Goal: Task Accomplishment & Management: Complete application form

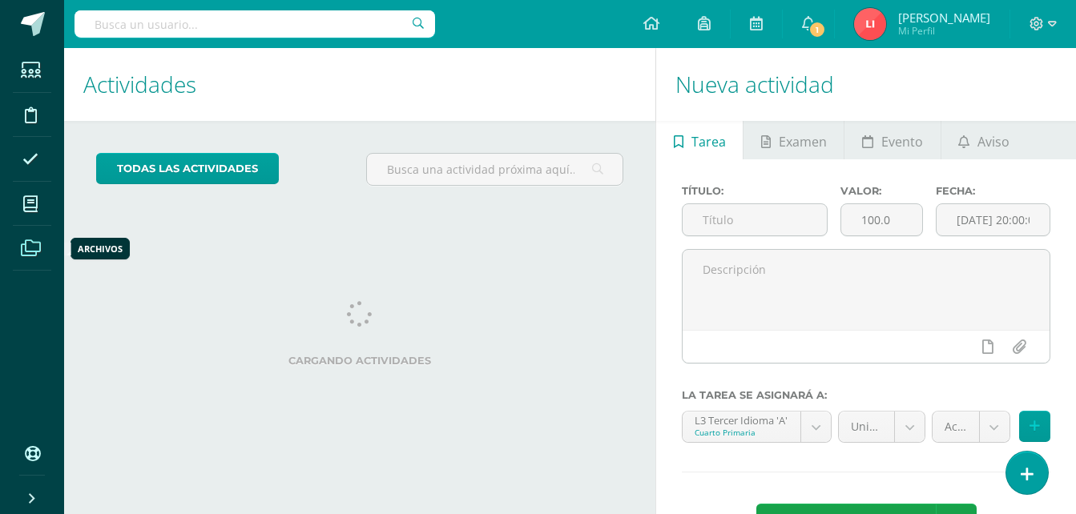
click at [38, 241] on icon at bounding box center [31, 248] width 20 height 16
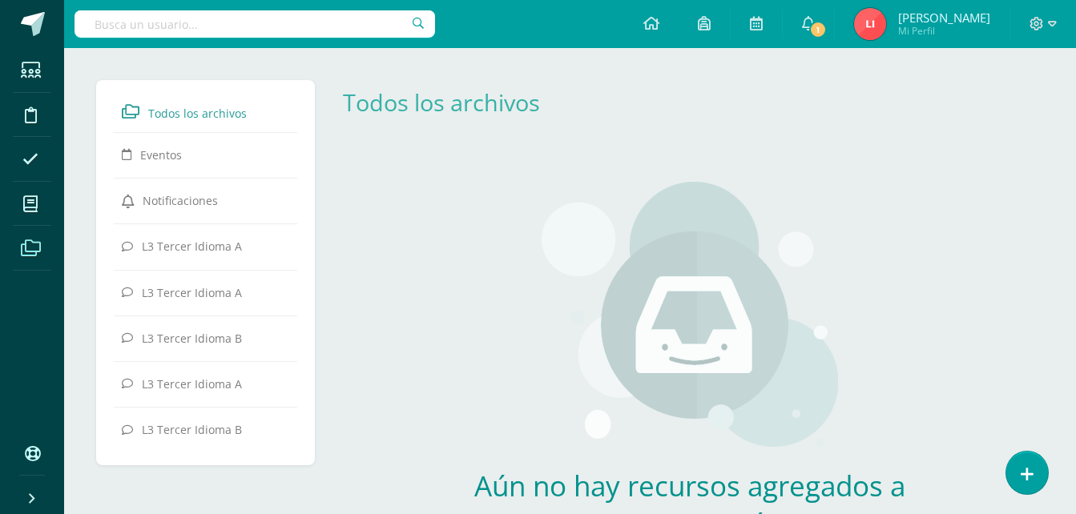
click at [28, 212] on span at bounding box center [31, 204] width 36 height 36
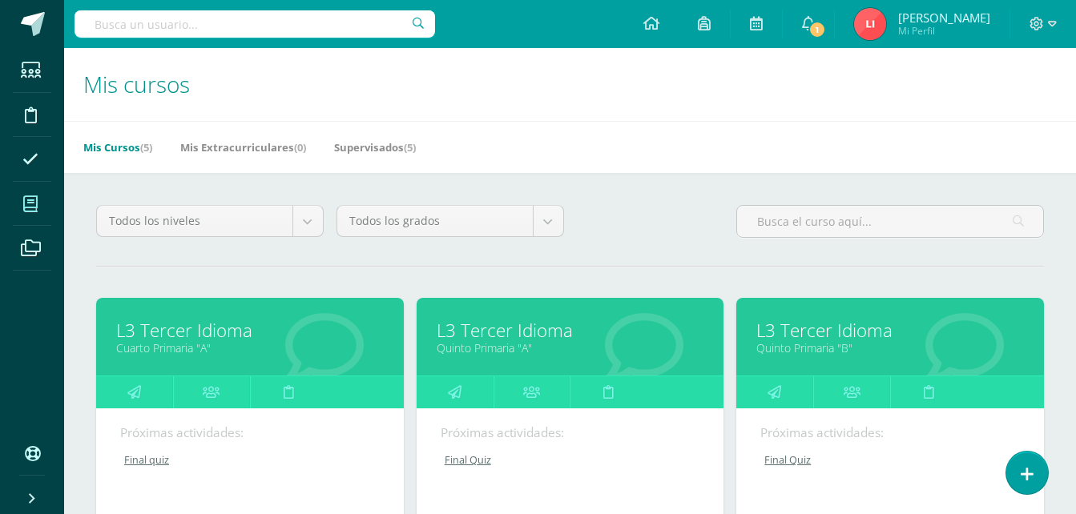
scroll to position [320, 0]
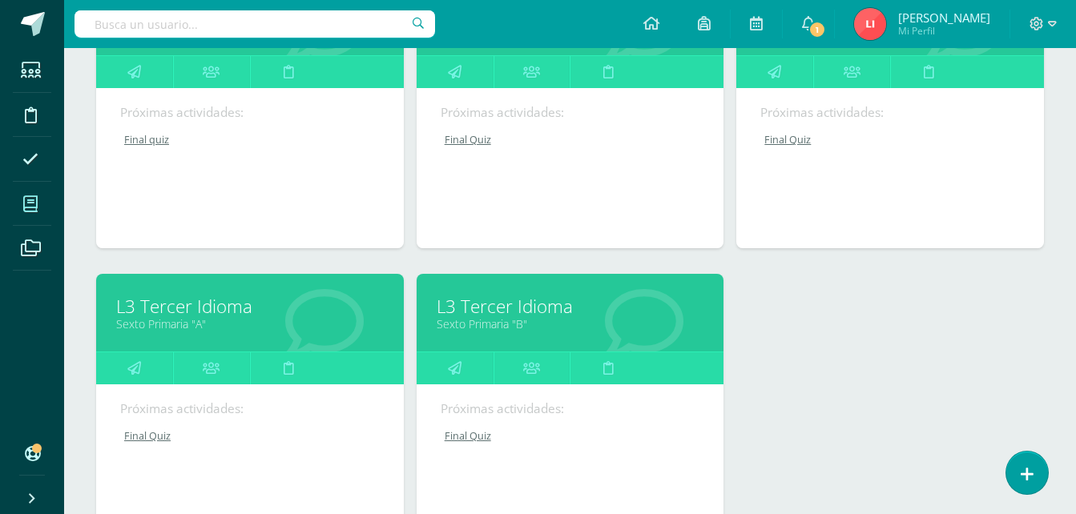
click at [143, 319] on link "Sexto Primaria "A"" at bounding box center [250, 323] width 268 height 15
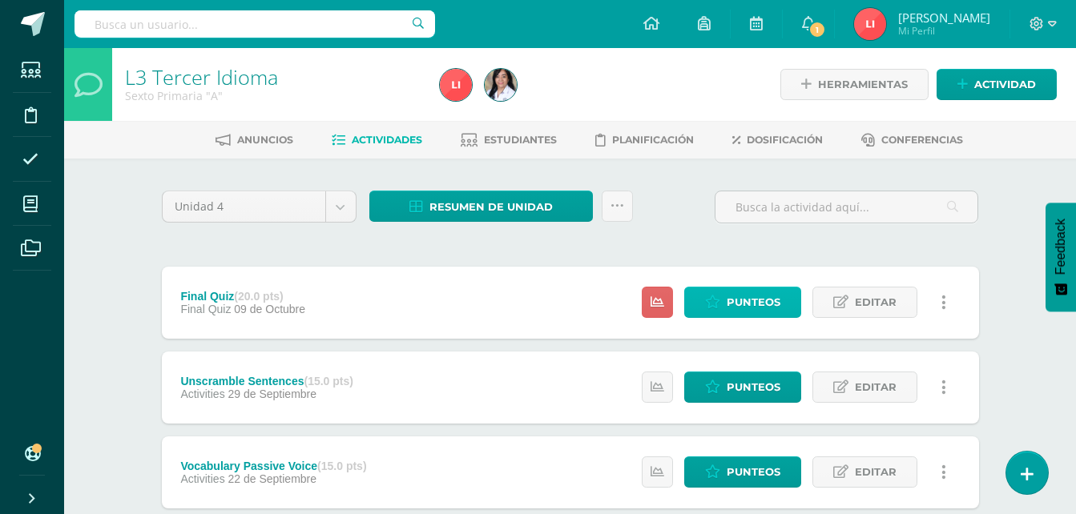
click at [732, 304] on span "Punteos" at bounding box center [753, 303] width 54 height 30
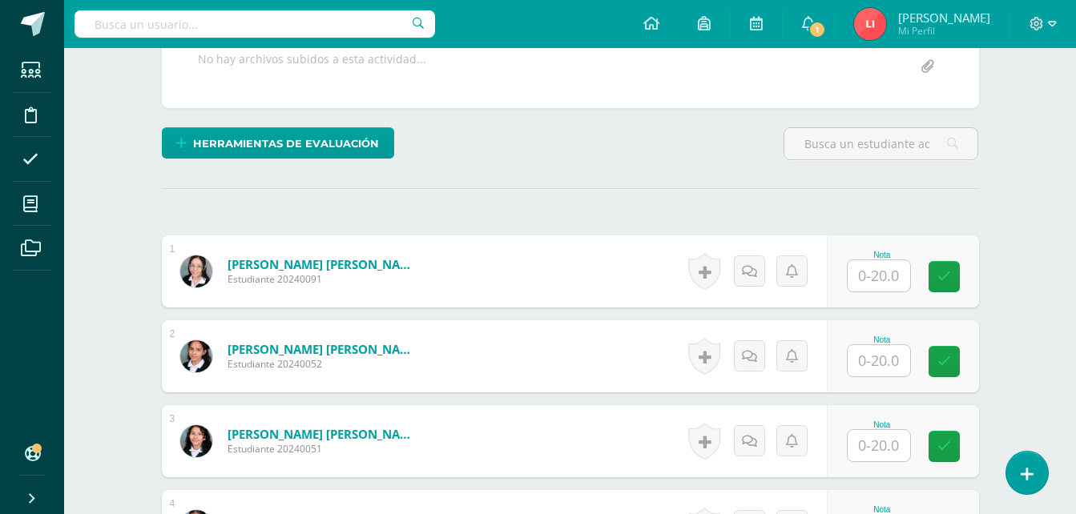
scroll to position [322, 0]
click at [882, 285] on input "text" at bounding box center [878, 274] width 62 height 31
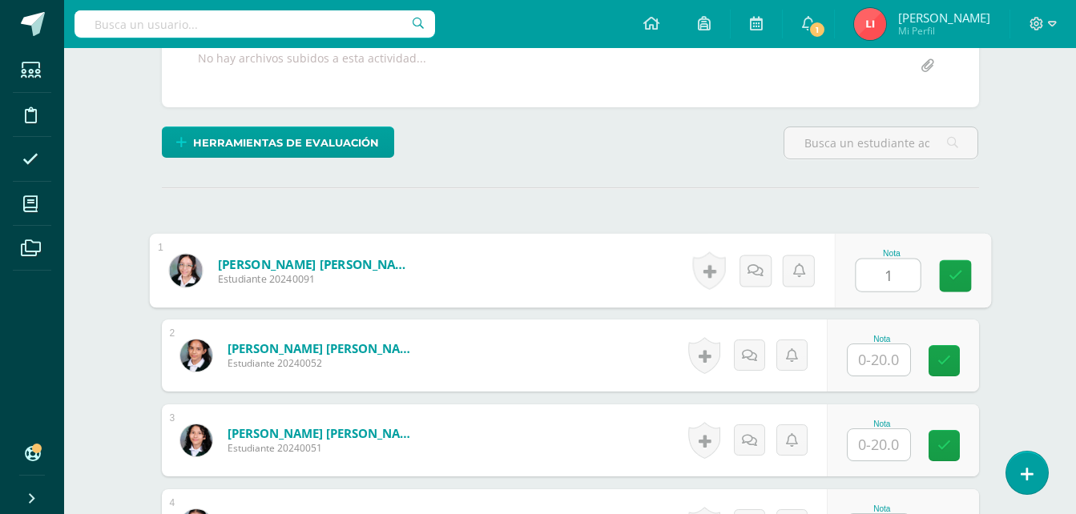
type input "19"
click at [947, 276] on link at bounding box center [955, 276] width 32 height 32
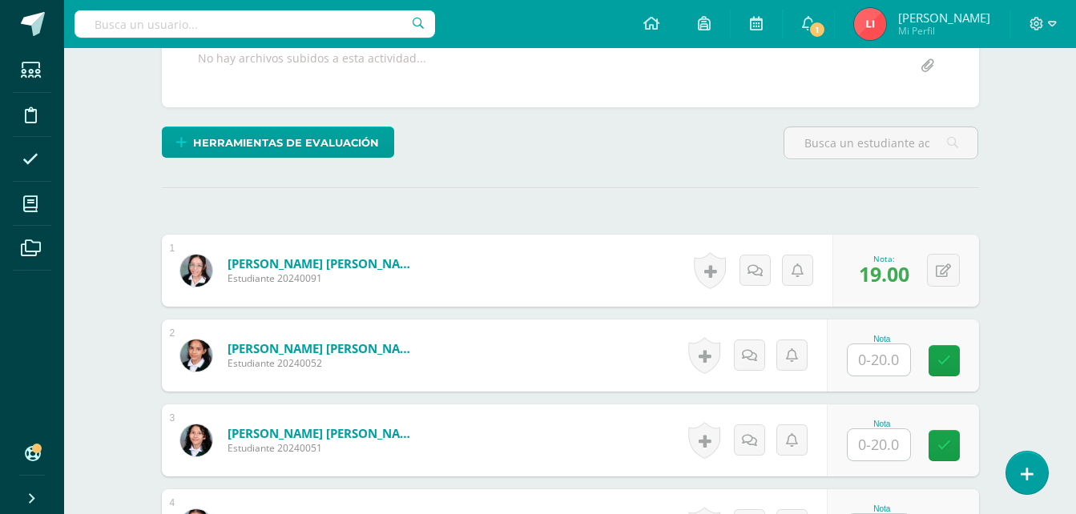
click at [875, 367] on input "text" at bounding box center [878, 359] width 62 height 31
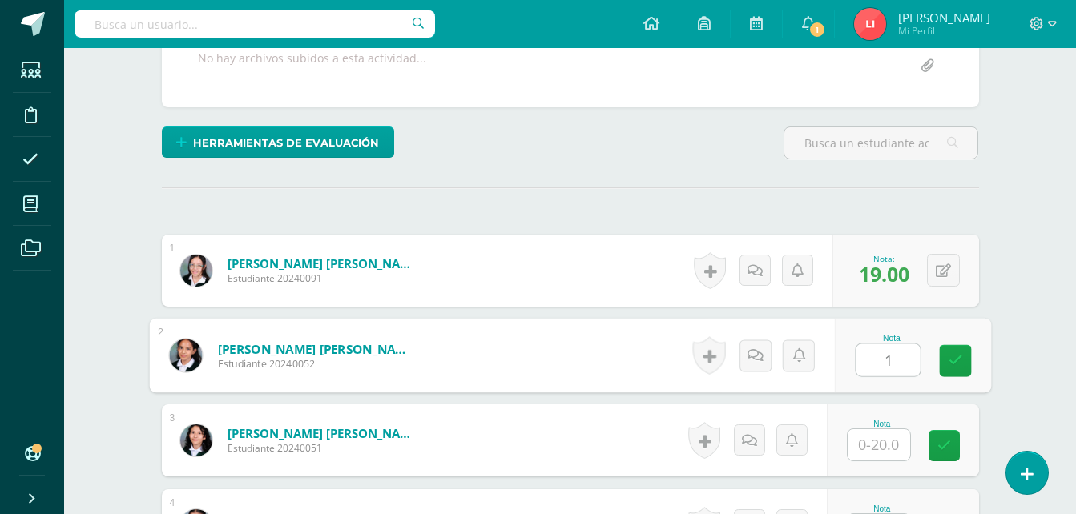
type input "11"
drag, startPoint x: 954, startPoint y: 361, endPoint x: 959, endPoint y: 352, distance: 10.7
click at [955, 358] on icon at bounding box center [954, 361] width 14 height 14
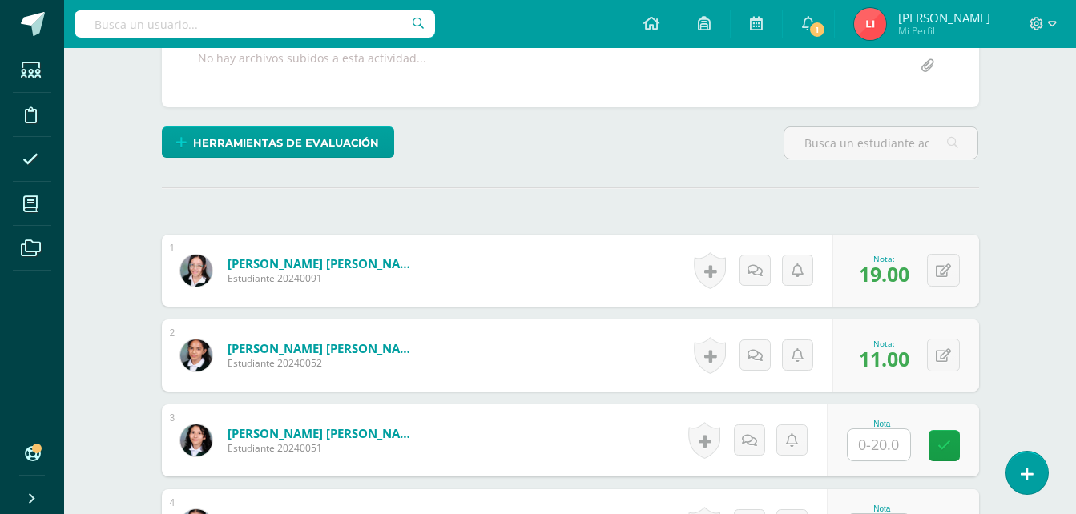
click at [883, 452] on input "text" at bounding box center [878, 444] width 62 height 31
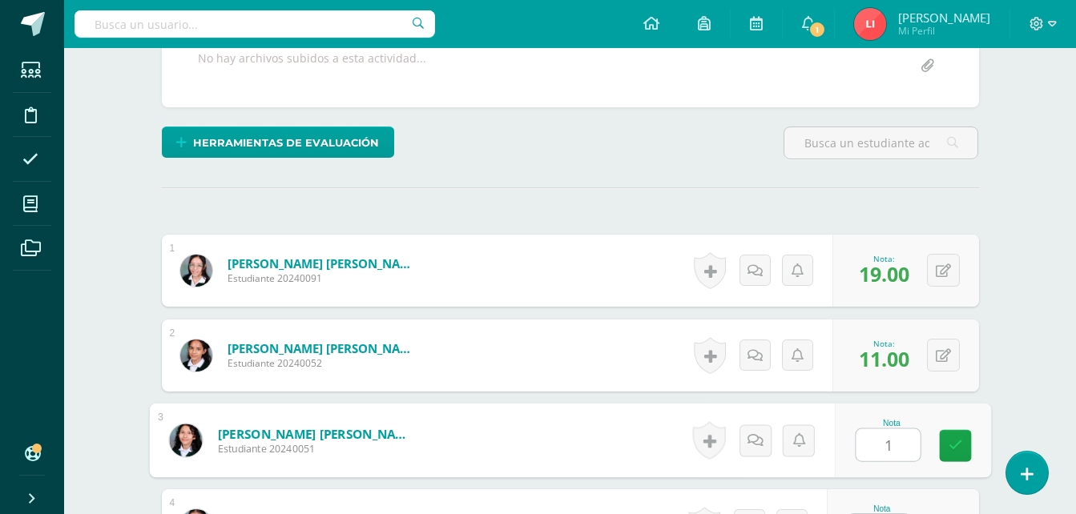
type input "13"
click at [957, 448] on icon at bounding box center [954, 446] width 14 height 14
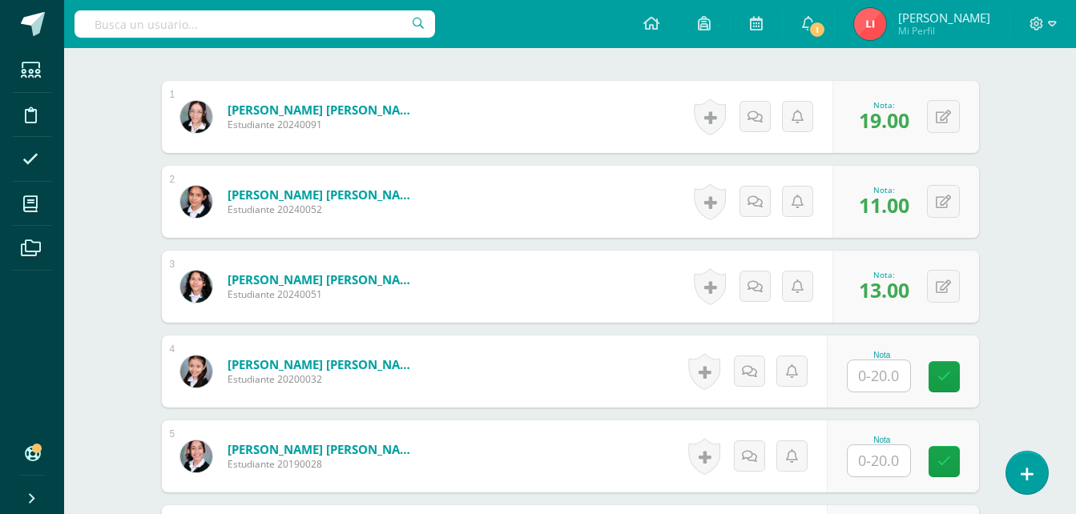
scroll to position [482, 0]
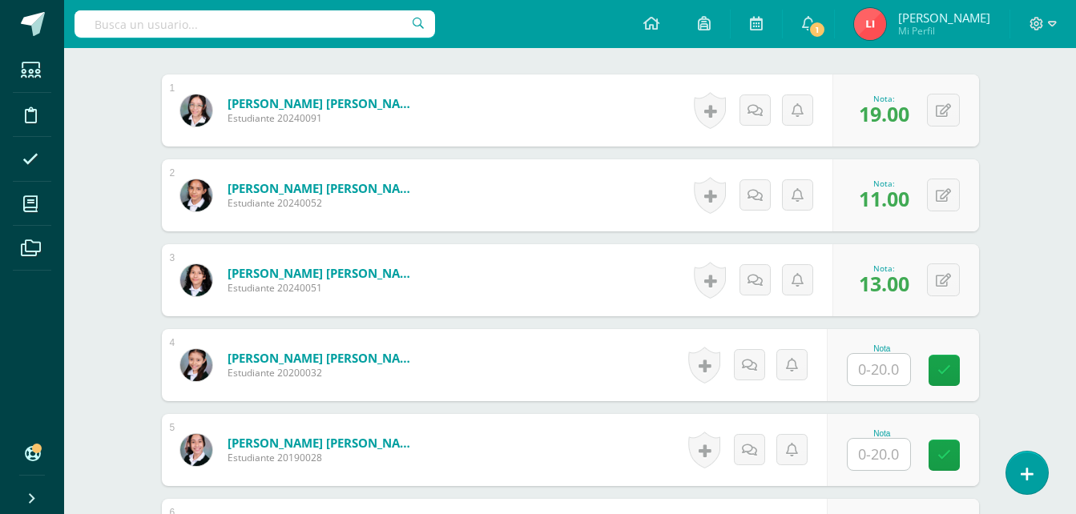
click at [862, 361] on input "text" at bounding box center [878, 369] width 62 height 31
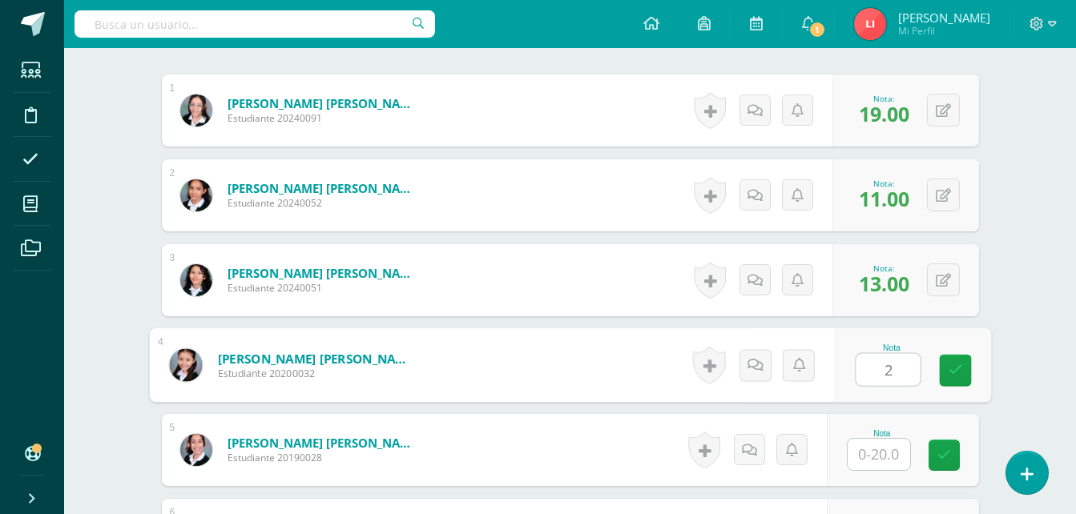
type input "20"
click at [947, 361] on link at bounding box center [955, 371] width 32 height 32
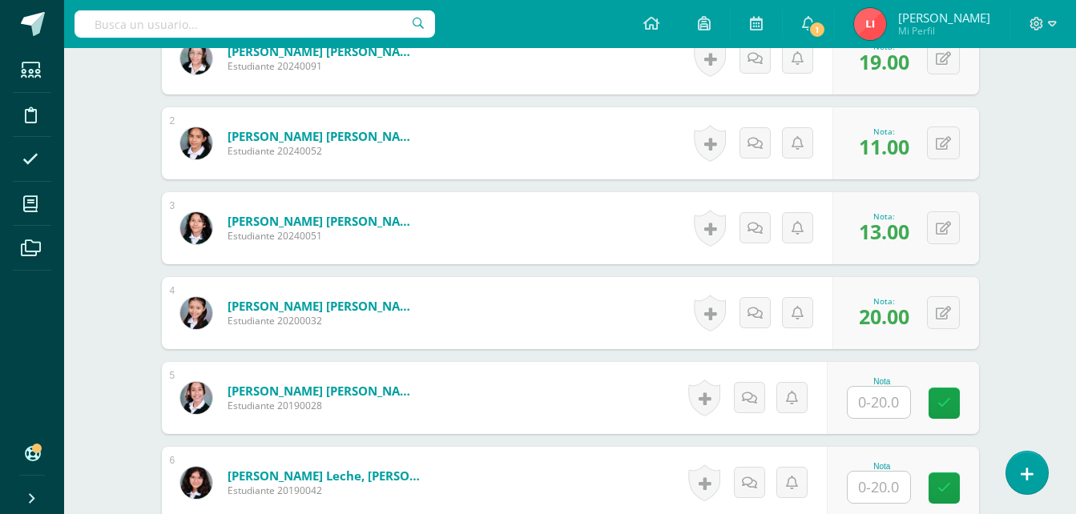
scroll to position [562, 0]
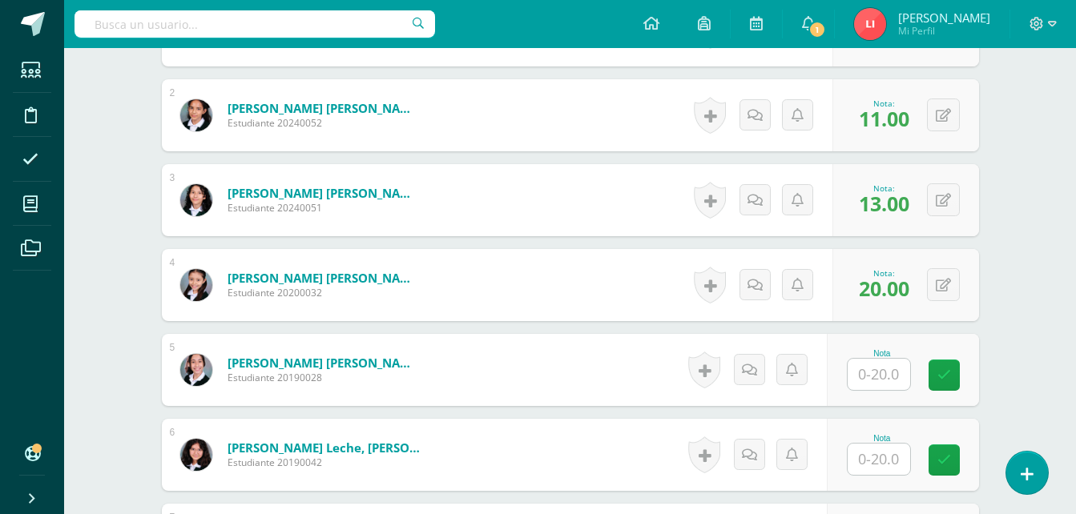
click at [880, 370] on input "text" at bounding box center [878, 374] width 62 height 31
type input "10"
click at [952, 382] on icon at bounding box center [954, 375] width 14 height 14
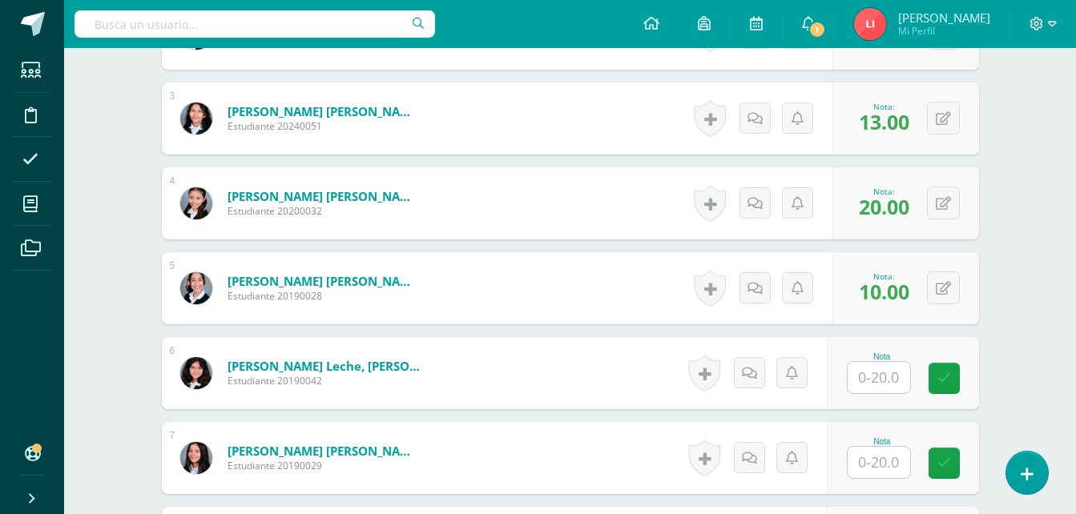
scroll to position [722, 0]
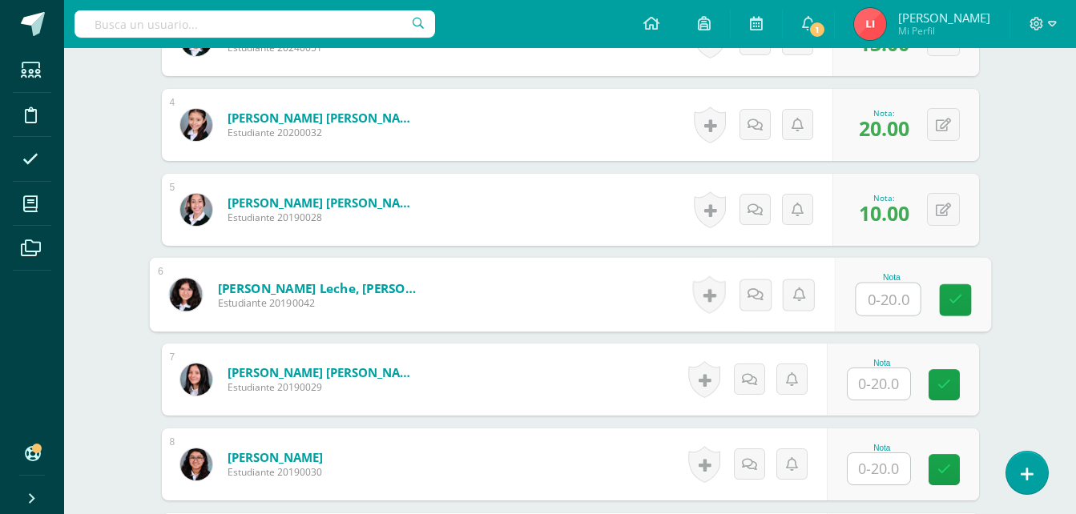
click at [877, 297] on input "text" at bounding box center [887, 300] width 64 height 32
type input "15"
click at [961, 301] on icon at bounding box center [954, 300] width 14 height 14
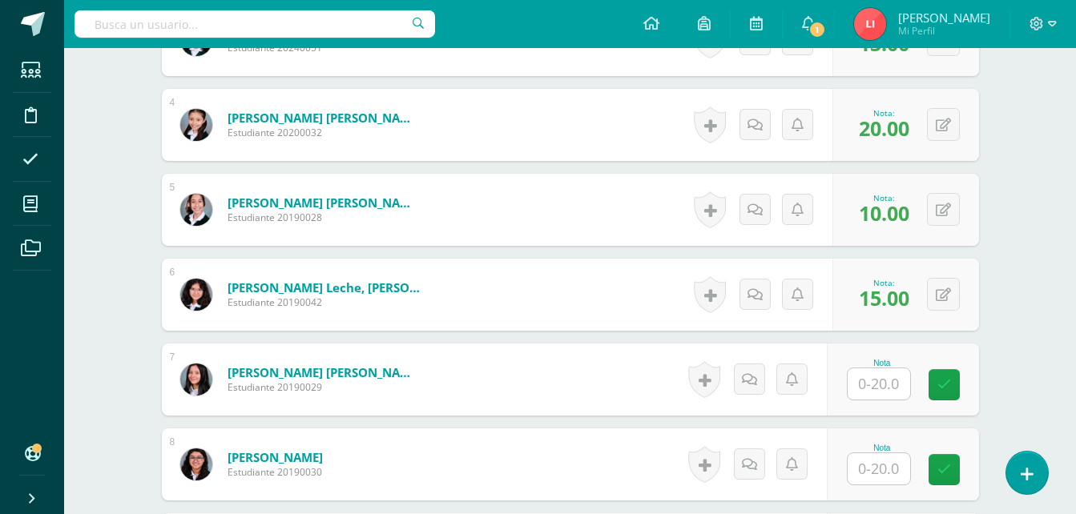
click at [872, 392] on input "text" at bounding box center [878, 383] width 62 height 31
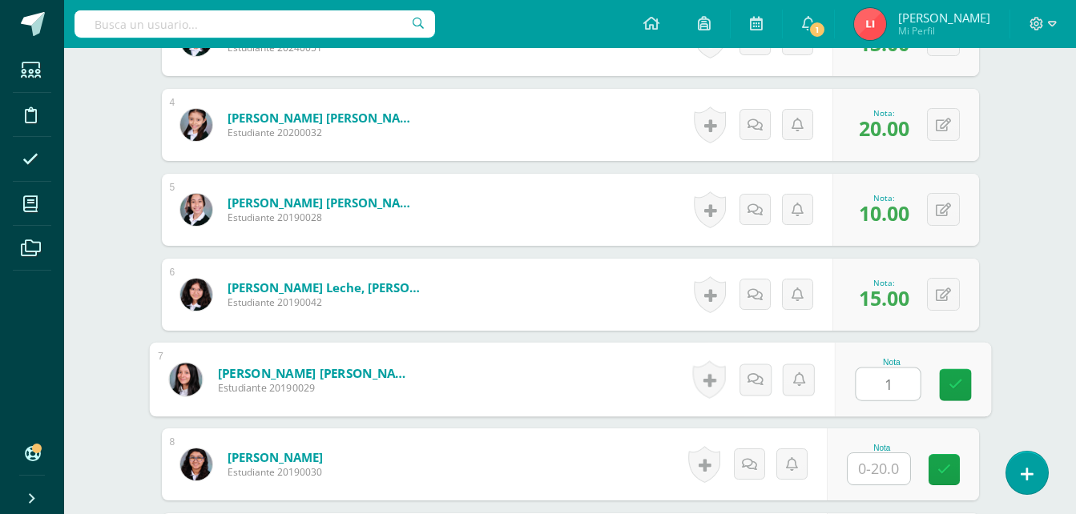
type input "13"
click at [964, 384] on link at bounding box center [955, 385] width 32 height 32
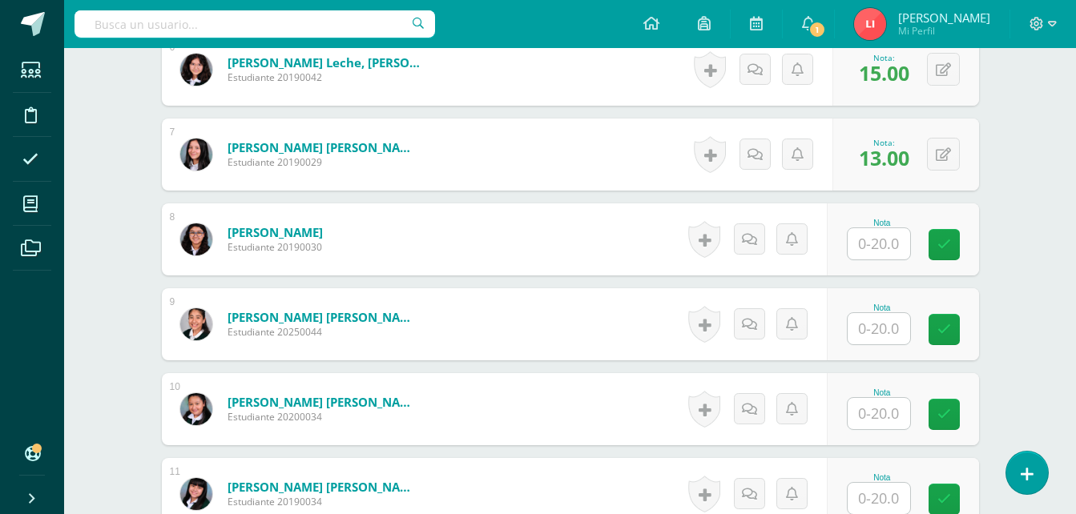
scroll to position [963, 0]
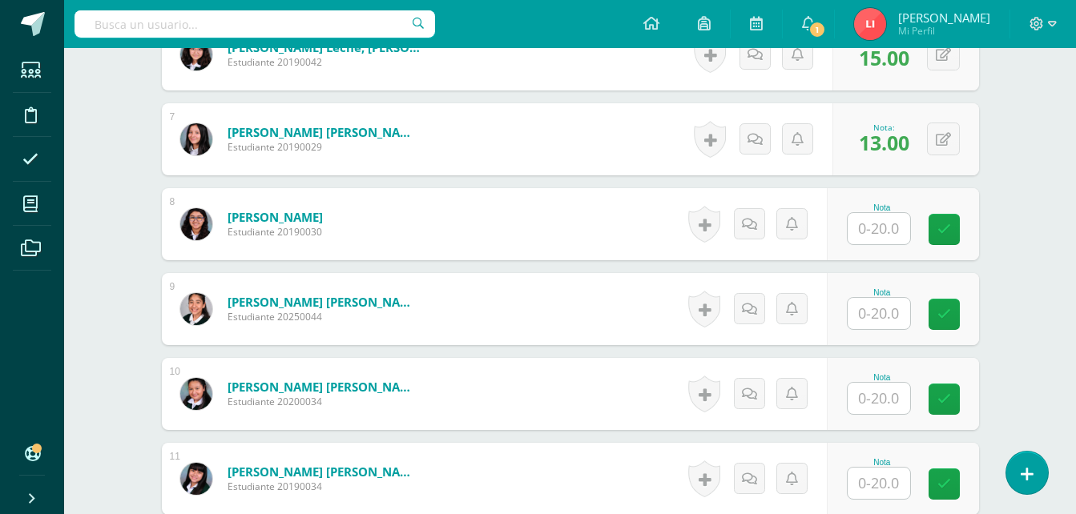
click at [864, 227] on input "text" at bounding box center [878, 228] width 62 height 31
type input "18"
click at [956, 236] on icon at bounding box center [954, 230] width 14 height 14
click at [878, 318] on input "text" at bounding box center [878, 313] width 62 height 31
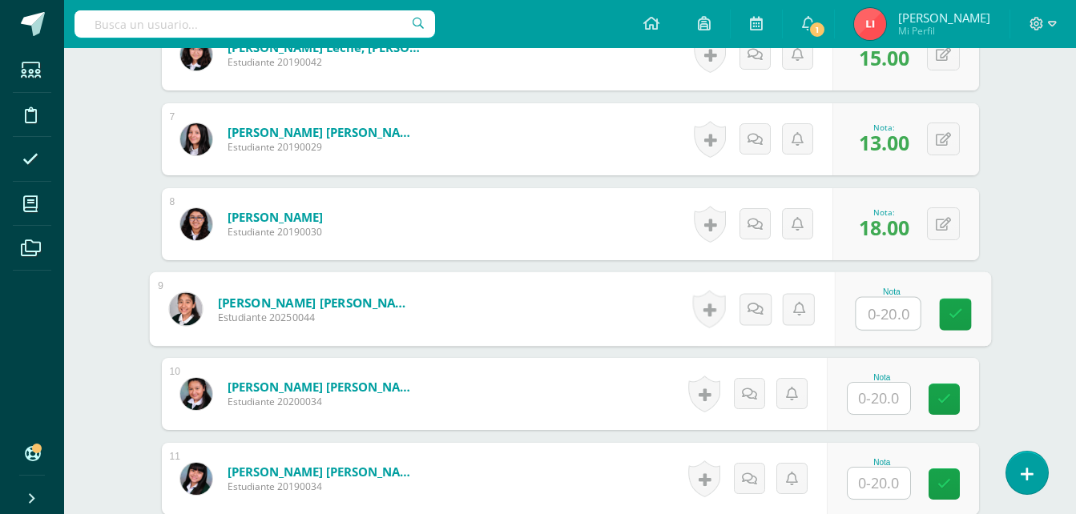
type input "8"
click at [956, 320] on icon at bounding box center [954, 315] width 14 height 14
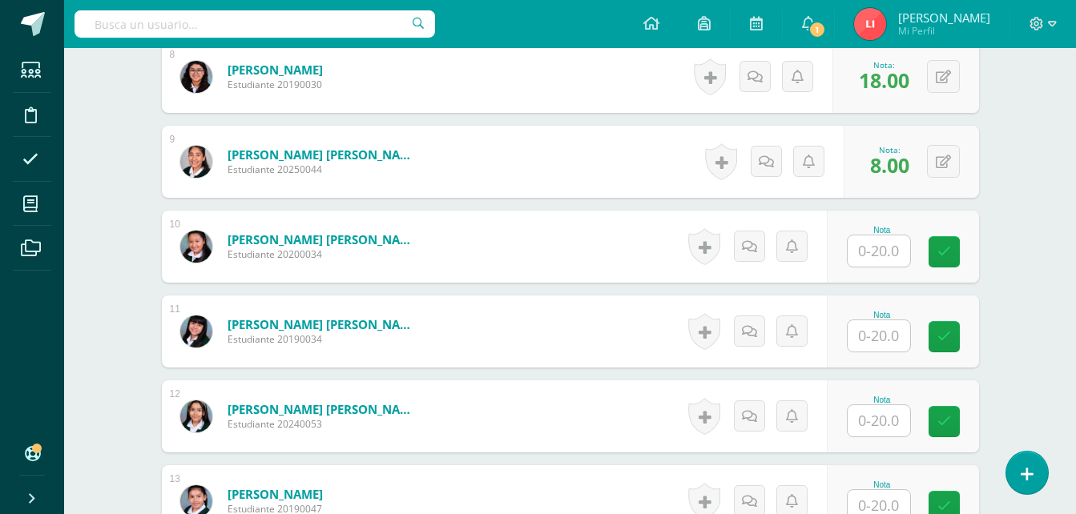
scroll to position [1123, 0]
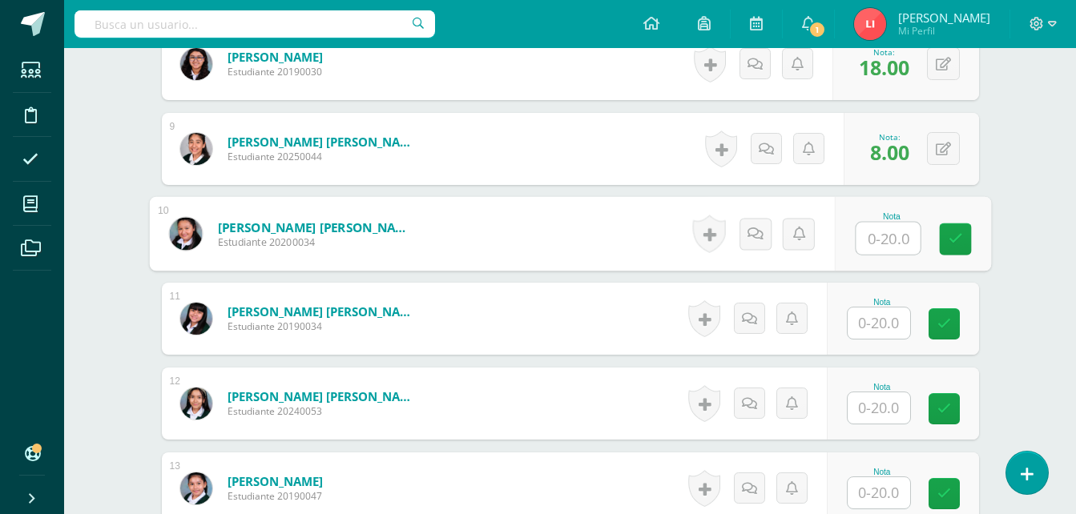
click at [892, 237] on input "text" at bounding box center [887, 239] width 64 height 32
type input "8"
click at [955, 243] on icon at bounding box center [954, 239] width 14 height 14
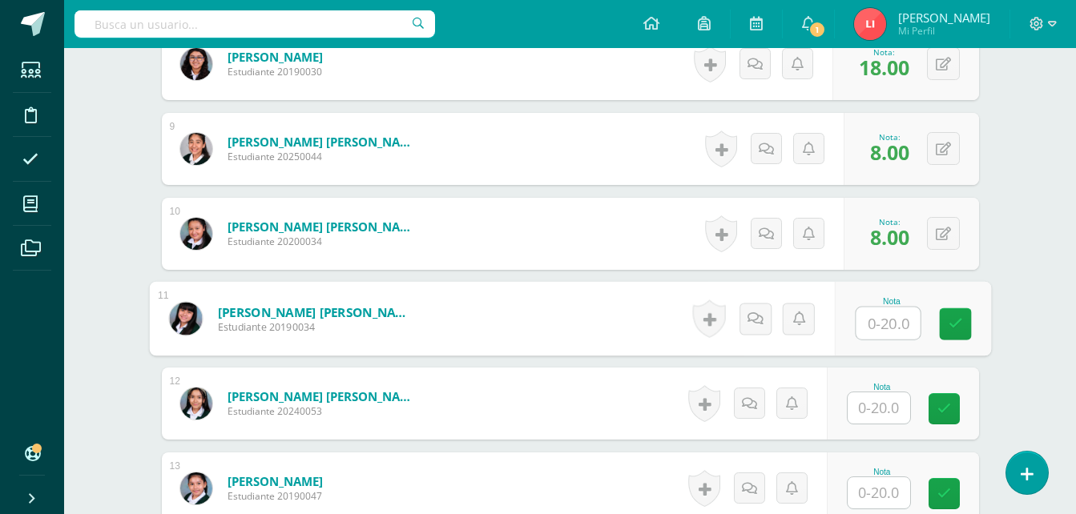
click at [875, 333] on input "text" at bounding box center [887, 324] width 64 height 32
type input "11"
click at [959, 313] on link at bounding box center [955, 324] width 32 height 32
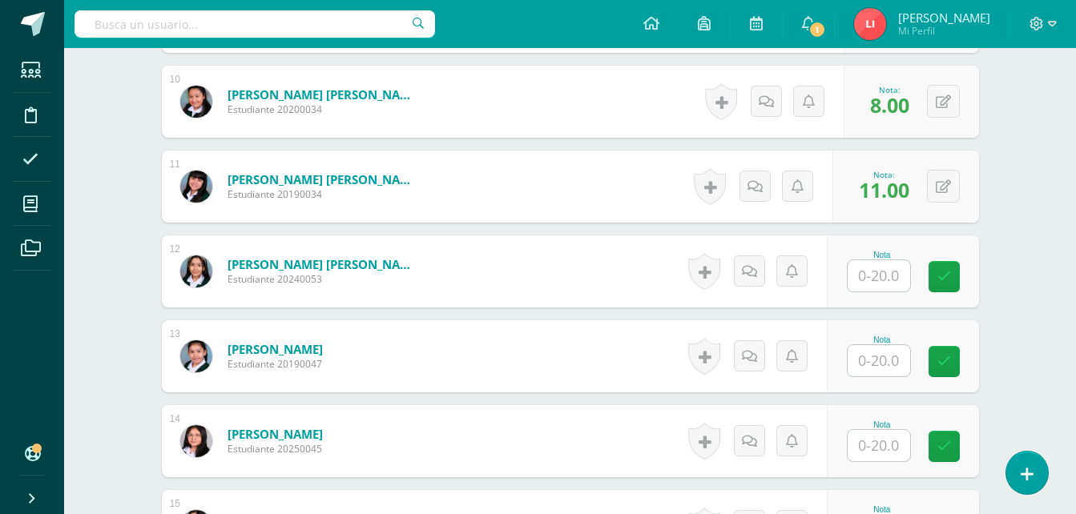
scroll to position [1283, 0]
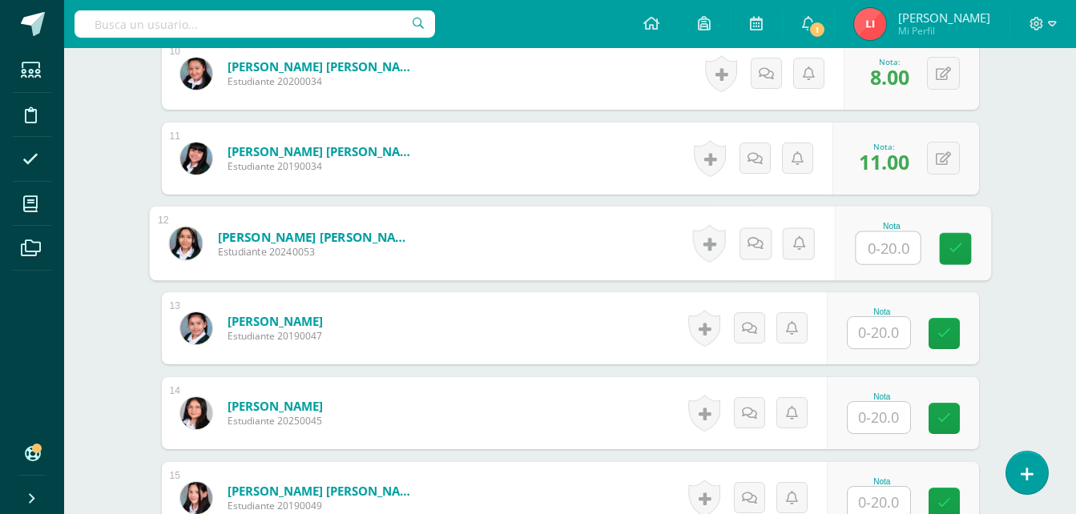
click at [879, 260] on input "text" at bounding box center [887, 248] width 64 height 32
type input "19"
click at [949, 245] on icon at bounding box center [954, 249] width 14 height 14
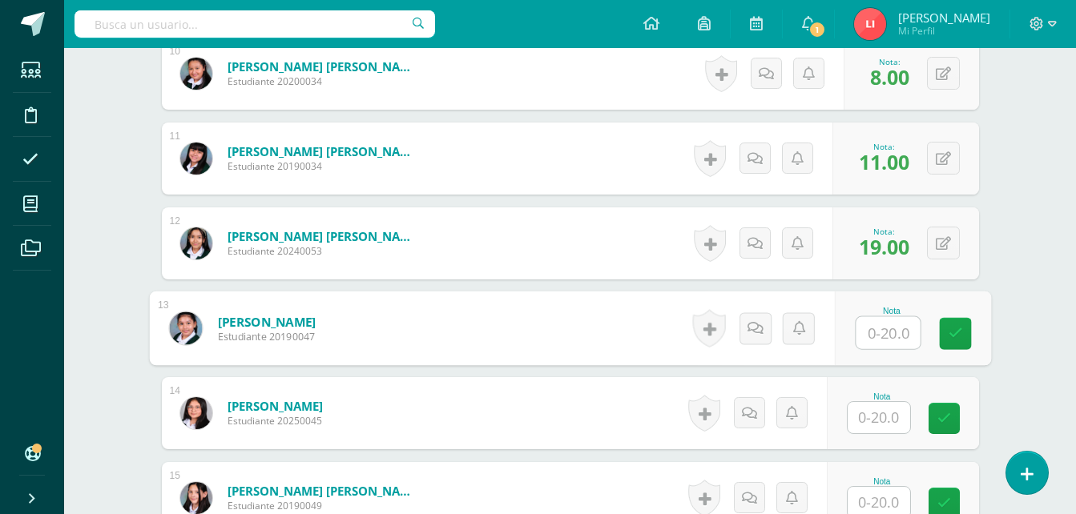
click at [879, 337] on input "text" at bounding box center [887, 333] width 64 height 32
type input "10"
click at [975, 329] on div "Nota 10" at bounding box center [912, 329] width 156 height 74
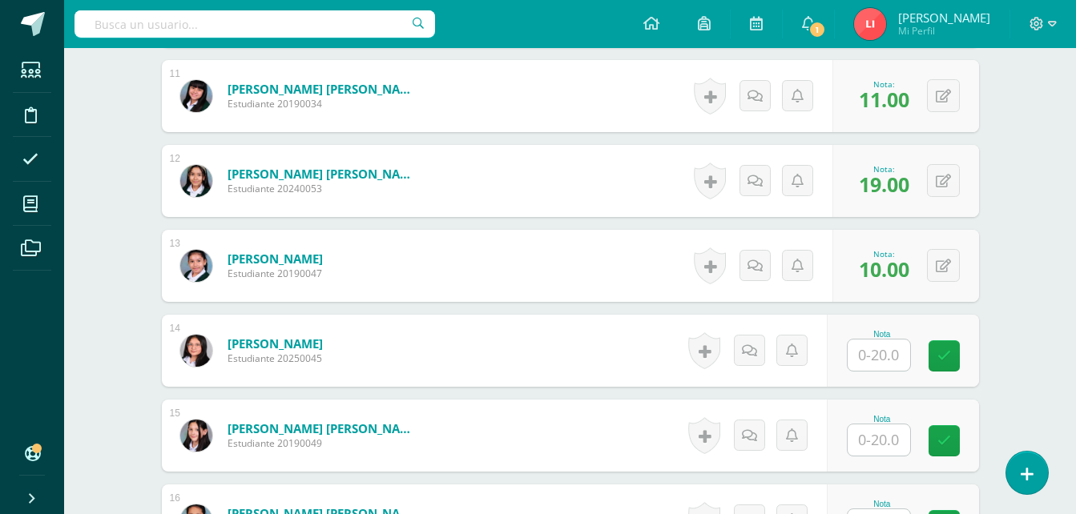
scroll to position [1363, 0]
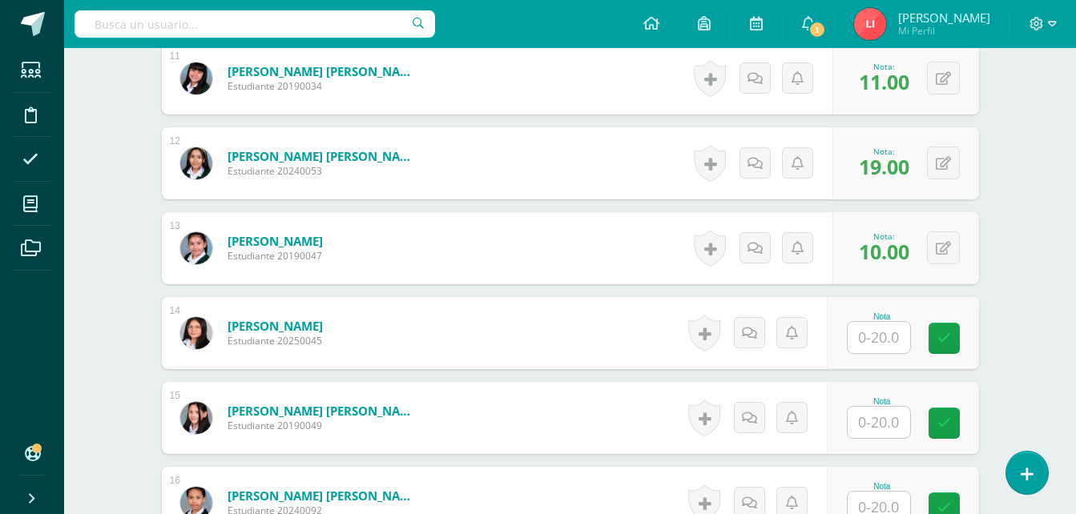
click at [868, 339] on input "text" at bounding box center [878, 337] width 62 height 31
type input "8"
click at [957, 342] on icon at bounding box center [954, 339] width 14 height 14
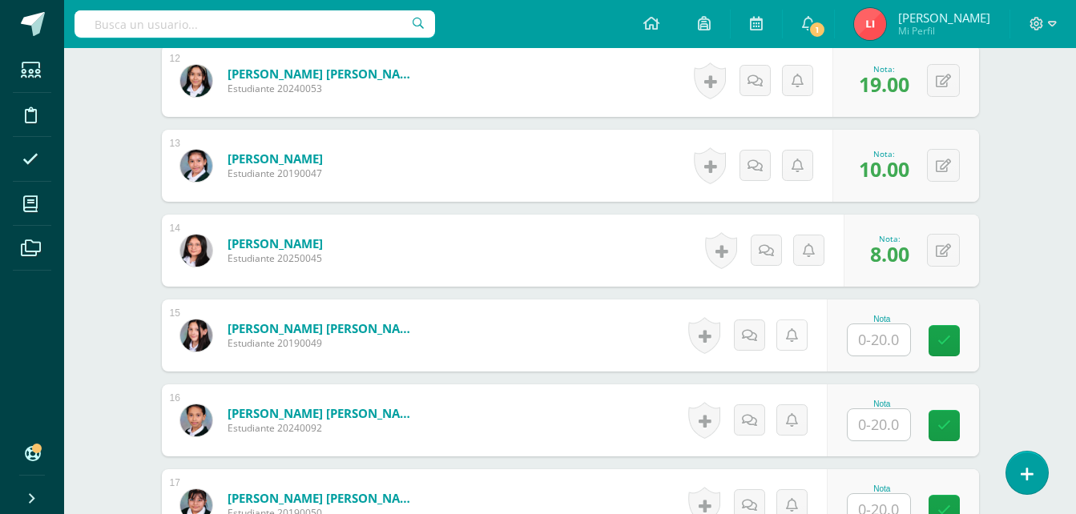
scroll to position [1523, 0]
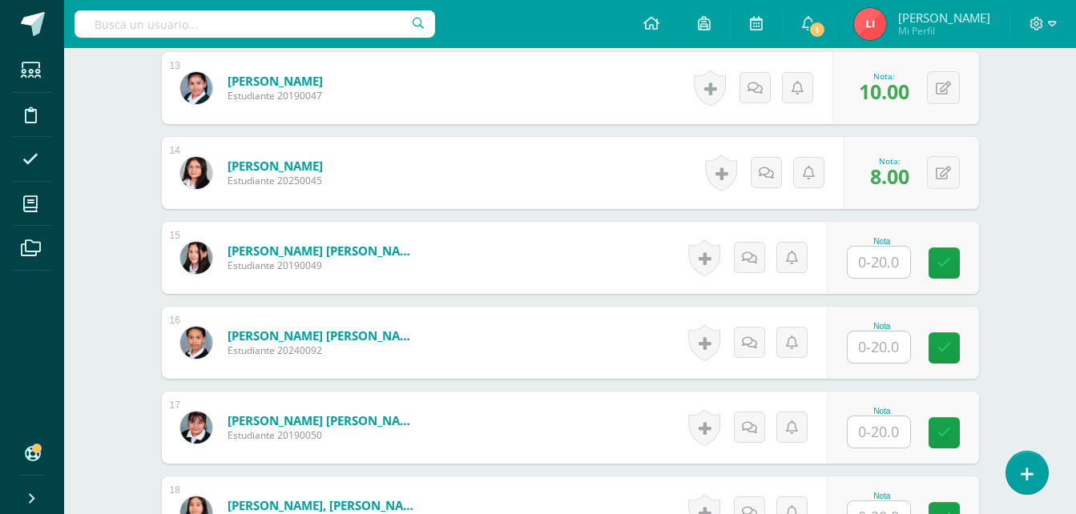
click at [878, 269] on input "text" at bounding box center [878, 262] width 62 height 31
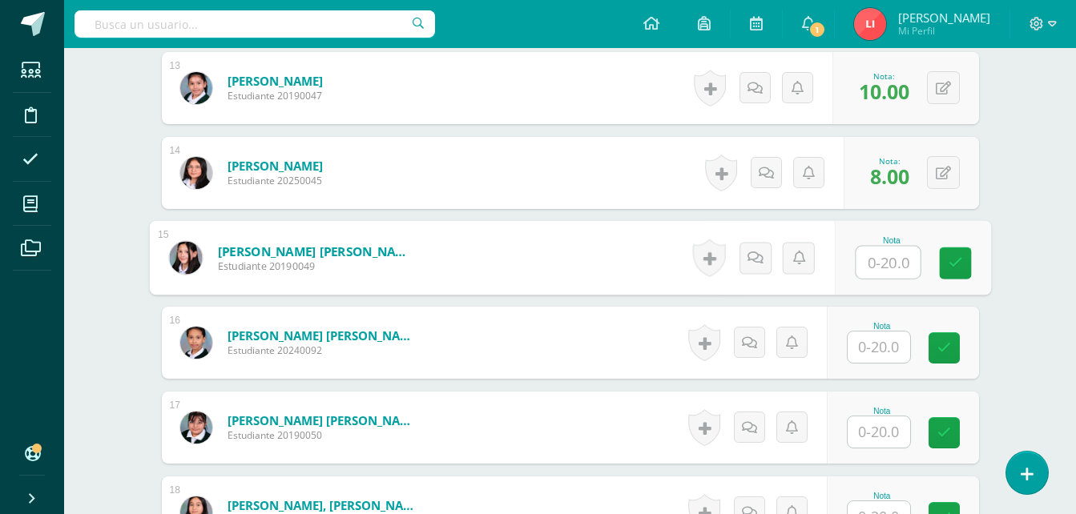
type input "6"
click at [956, 264] on icon at bounding box center [954, 263] width 14 height 14
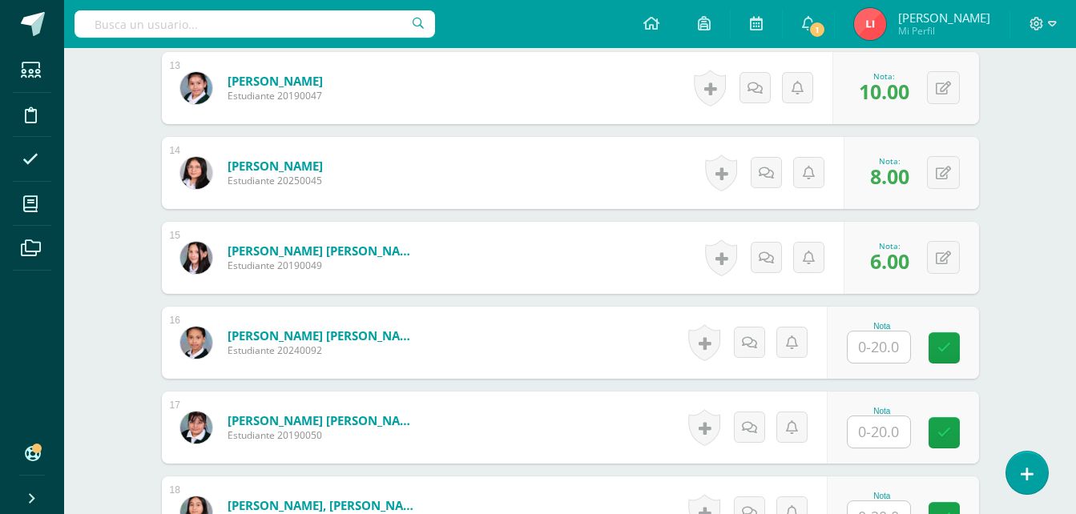
click at [862, 348] on input "text" at bounding box center [878, 347] width 62 height 31
type input "7"
click at [953, 352] on icon at bounding box center [954, 348] width 14 height 14
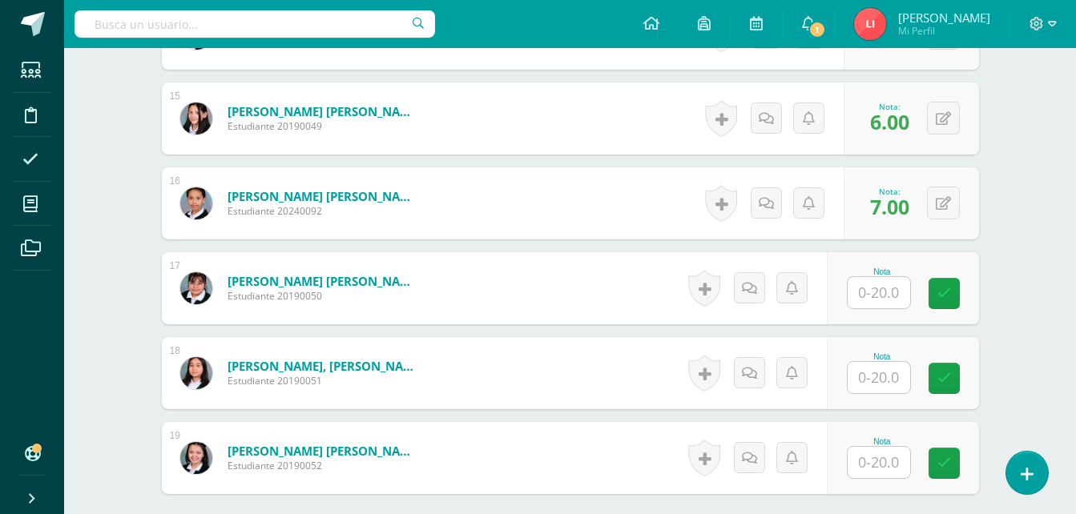
scroll to position [1684, 0]
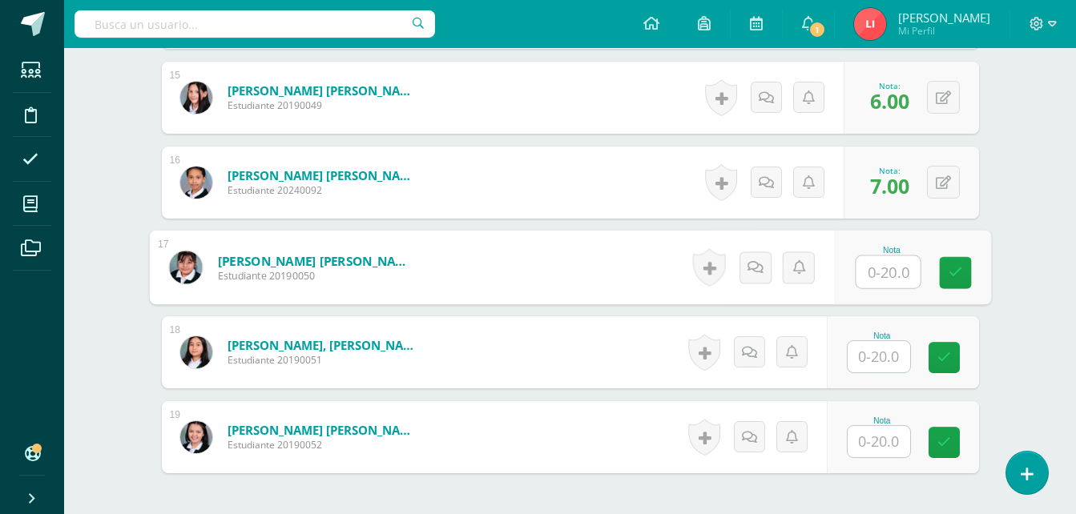
click at [883, 268] on input "text" at bounding box center [887, 272] width 64 height 32
type input "20"
click at [944, 268] on link at bounding box center [955, 273] width 32 height 32
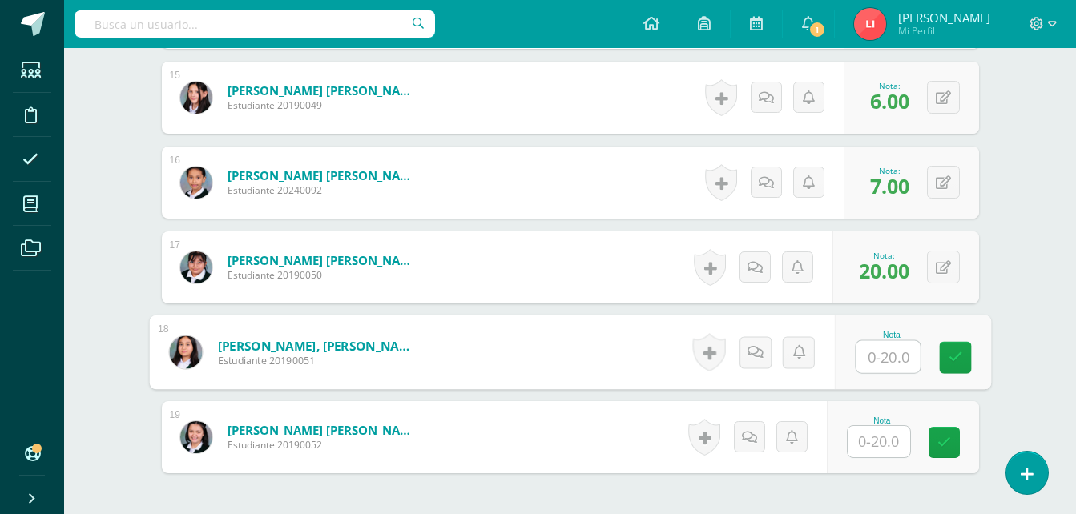
click at [879, 360] on input "text" at bounding box center [887, 357] width 64 height 32
type input "8"
click at [959, 362] on icon at bounding box center [954, 358] width 14 height 14
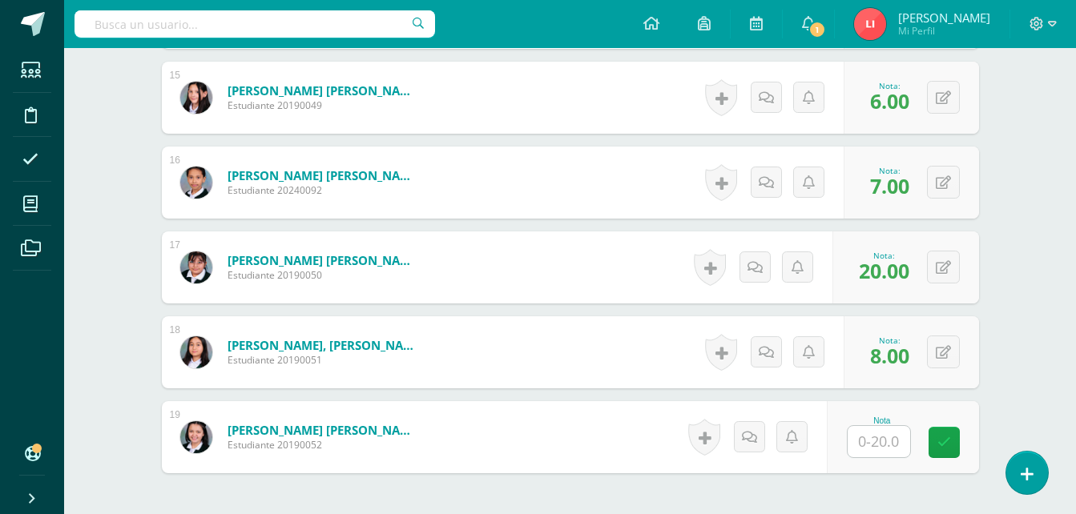
click at [877, 445] on input "text" at bounding box center [878, 441] width 62 height 31
type input "11"
click at [950, 436] on icon at bounding box center [954, 443] width 14 height 14
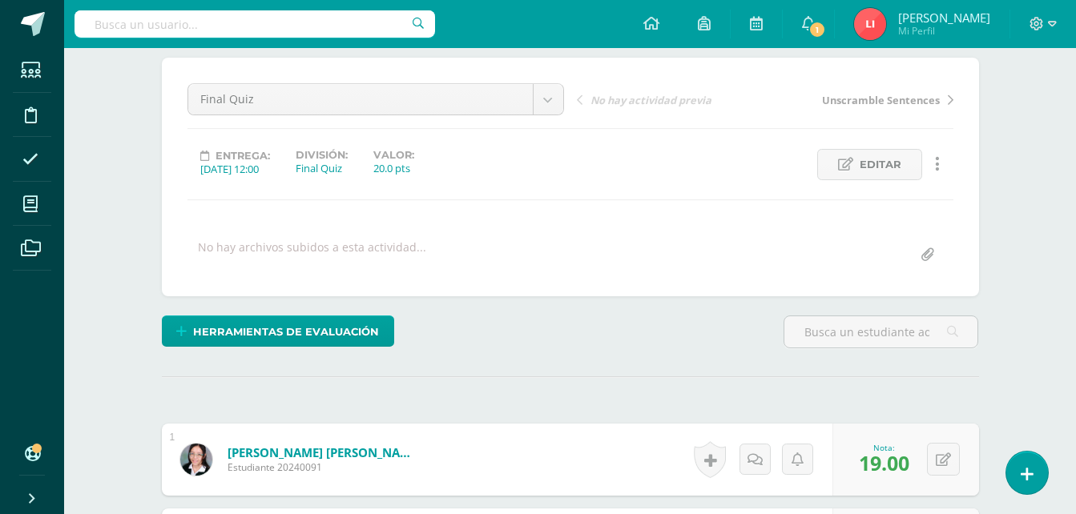
scroll to position [0, 0]
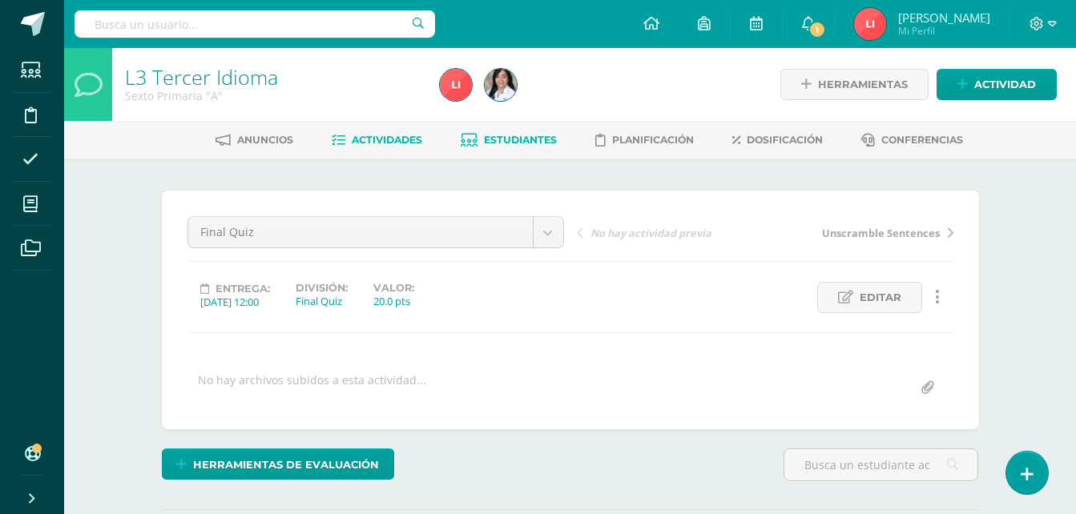
click at [500, 135] on span "Estudiantes" at bounding box center [520, 140] width 73 height 12
